Goal: Task Accomplishment & Management: Manage account settings

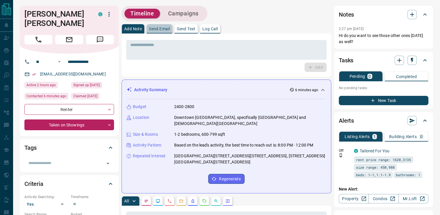
click at [162, 30] on p "Send Email" at bounding box center [159, 29] width 21 height 4
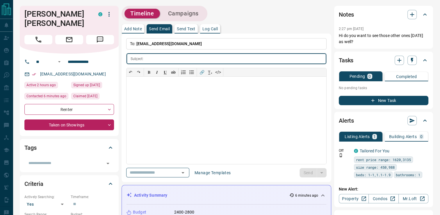
click at [184, 30] on p "Send Text" at bounding box center [186, 29] width 19 height 4
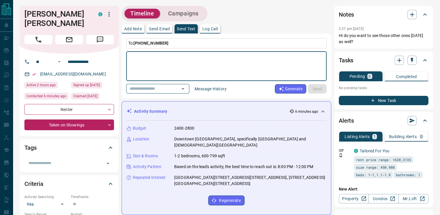
click at [167, 63] on textarea at bounding box center [226, 66] width 192 height 25
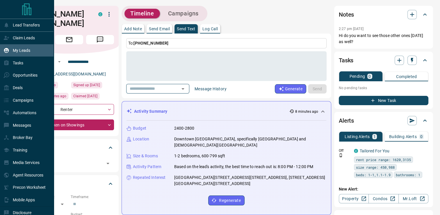
click at [12, 51] on div "My Leads" at bounding box center [16, 51] width 27 height 10
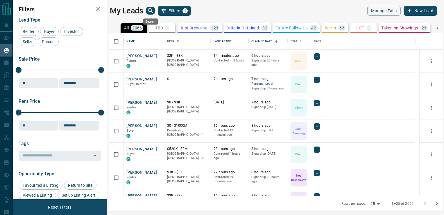
scroll to position [158, 330]
click at [147, 10] on icon "search button" at bounding box center [150, 10] width 7 height 7
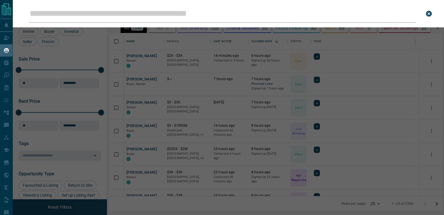
click at [146, 12] on input "Leads Search Bar" at bounding box center [222, 14] width 387 height 18
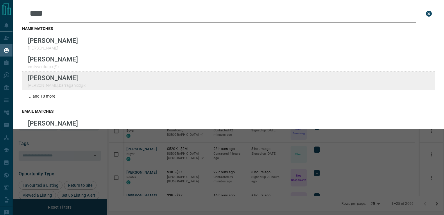
type input "****"
